Goal: Book appointment/travel/reservation

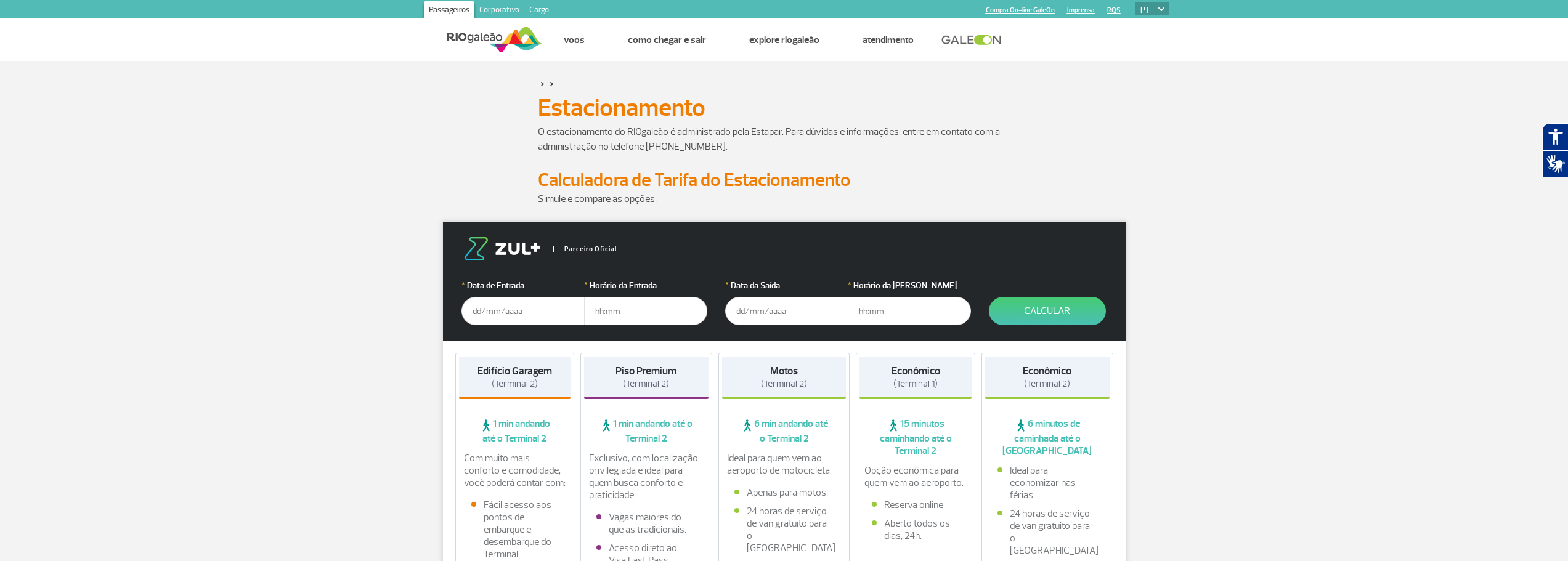
click at [503, 311] on input "text" at bounding box center [523, 311] width 123 height 28
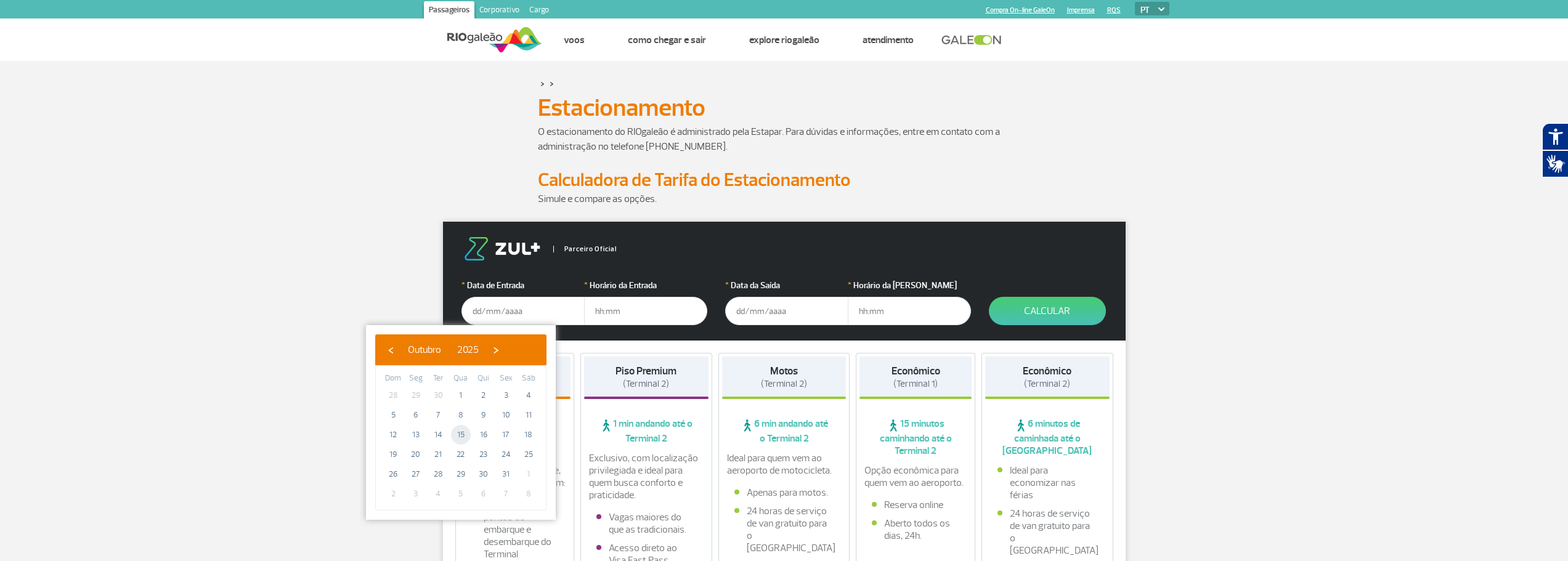
click at [462, 434] on span "15" at bounding box center [460, 435] width 20 height 20
type input "[DATE]"
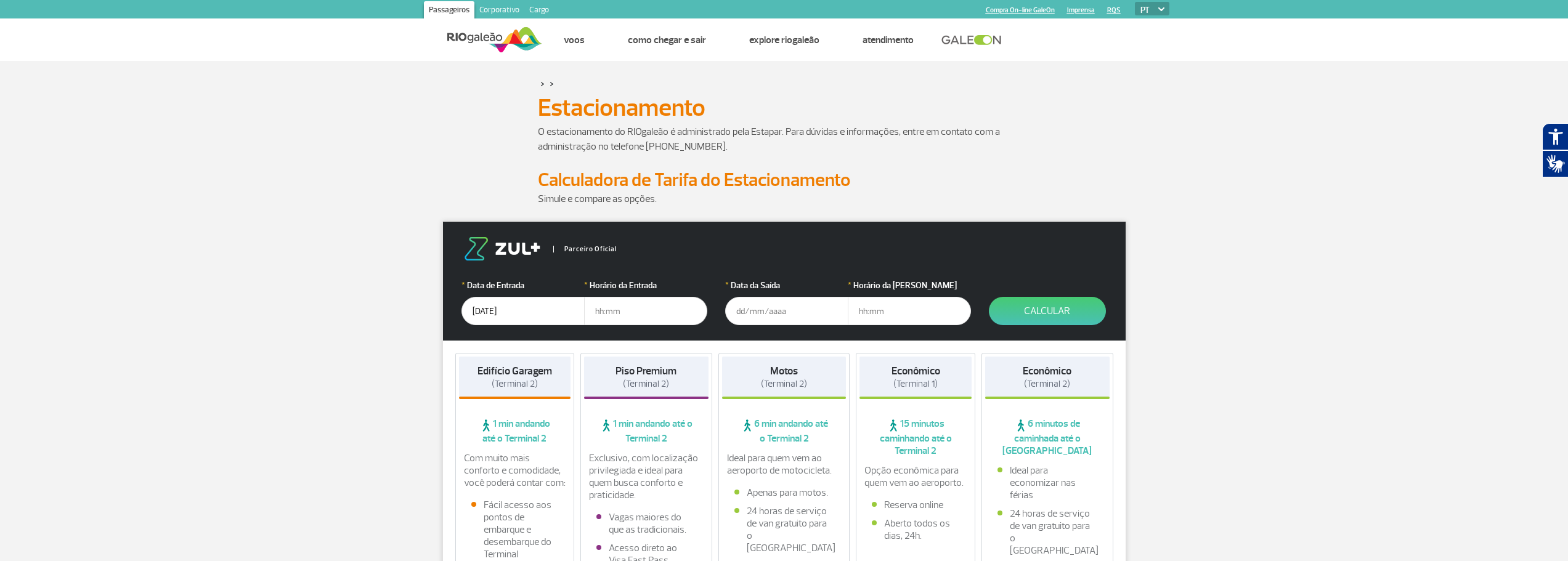
click at [634, 311] on input "text" at bounding box center [645, 311] width 123 height 28
type input "00:00"
click at [746, 313] on input "text" at bounding box center [787, 311] width 123 height 28
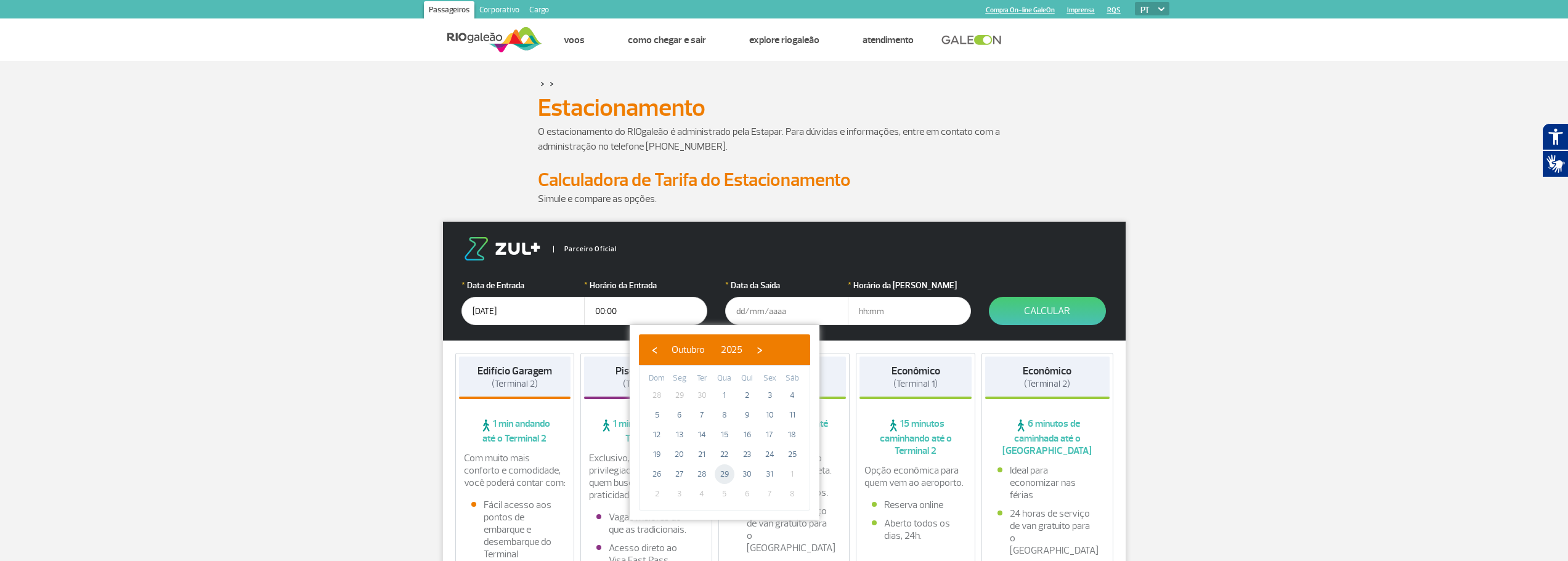
click at [726, 471] on span "29" at bounding box center [724, 474] width 20 height 20
type input "[DATE]"
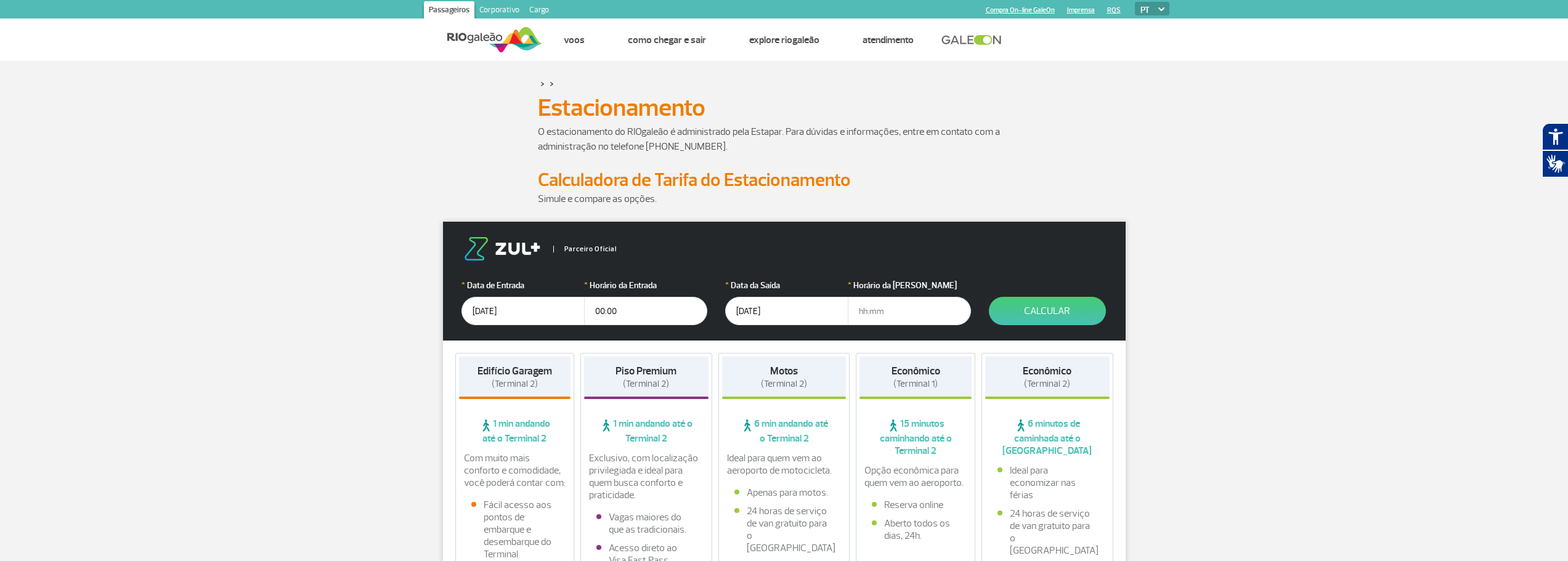
click at [887, 314] on input "text" at bounding box center [909, 311] width 123 height 28
type input "23:59"
click at [1073, 311] on button "Calcular" at bounding box center [1047, 311] width 117 height 28
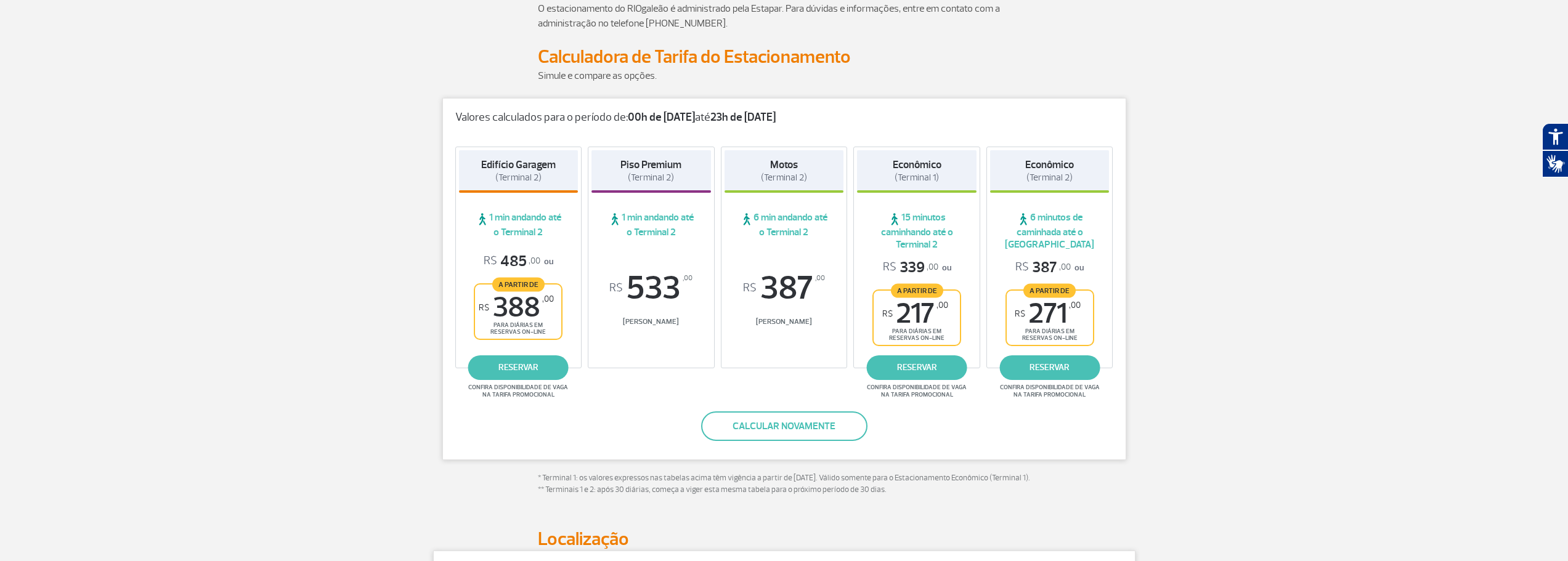
scroll to position [61, 0]
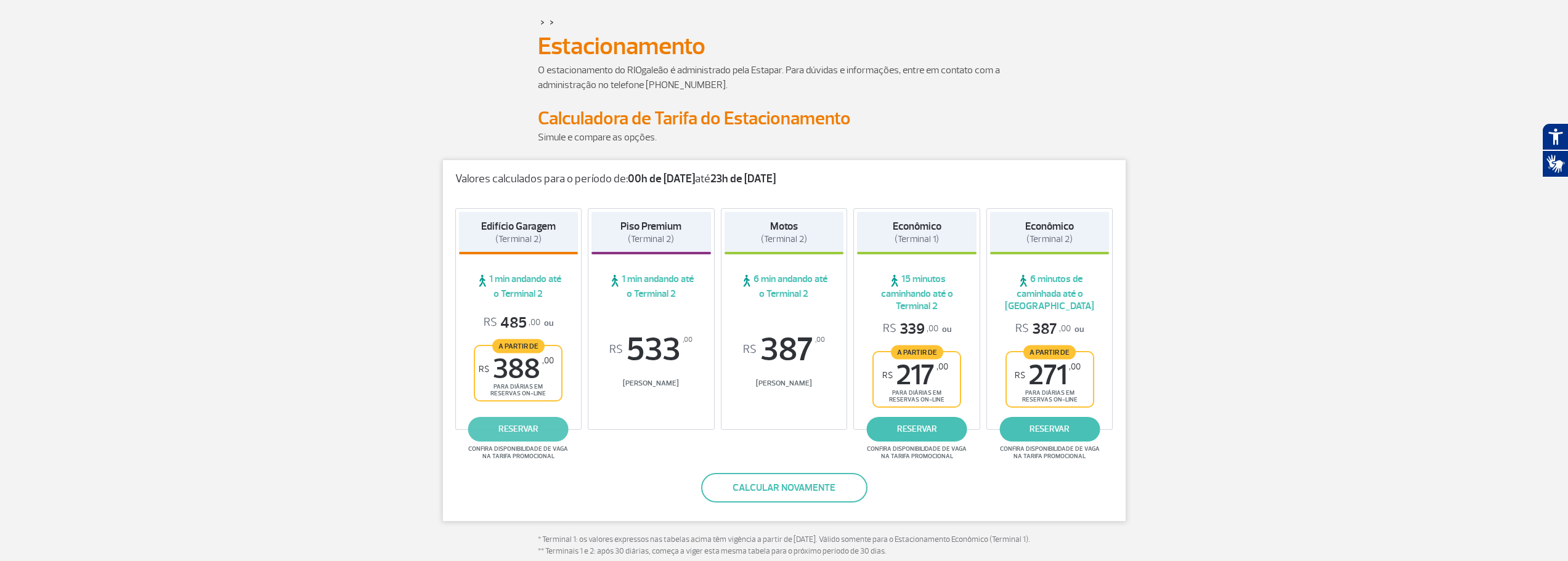
click at [523, 431] on link "reservar" at bounding box center [518, 428] width 101 height 24
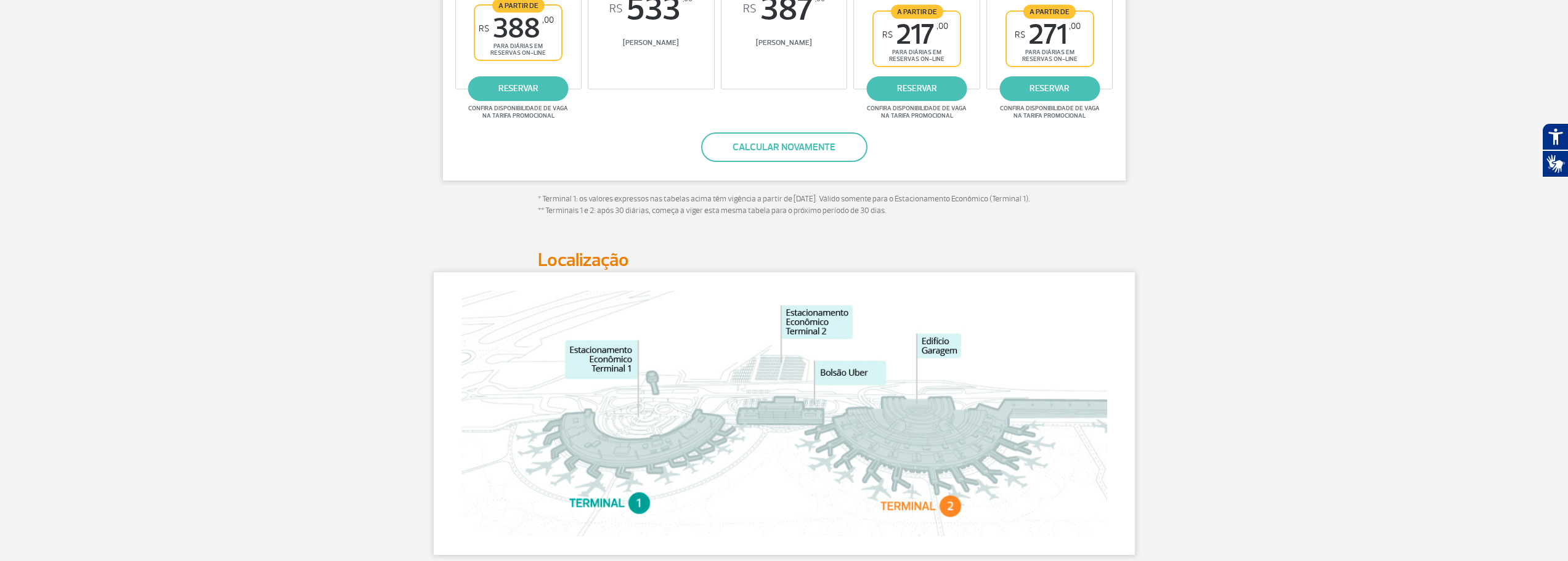
scroll to position [431, 0]
